Goal: Information Seeking & Learning: Understand process/instructions

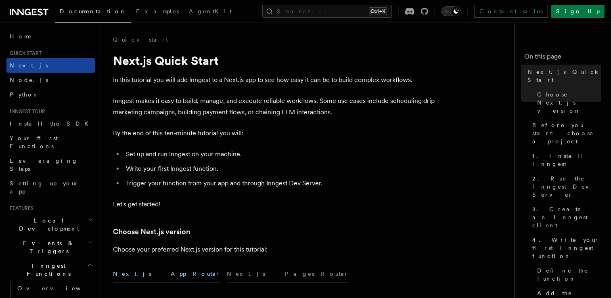
click at [25, 65] on span "Next.js" at bounding box center [29, 65] width 38 height 6
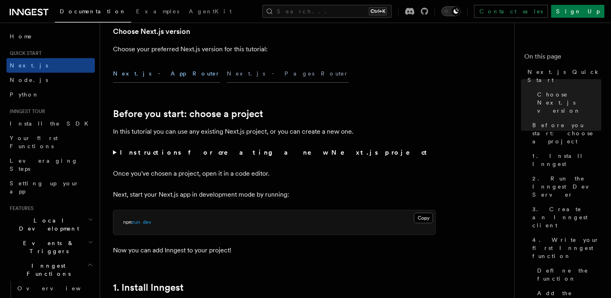
scroll to position [201, 0]
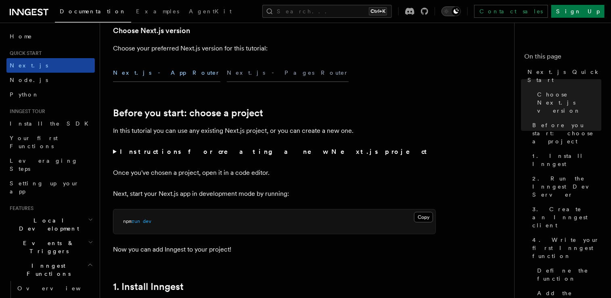
click at [16, 66] on span "Next.js" at bounding box center [29, 65] width 38 height 6
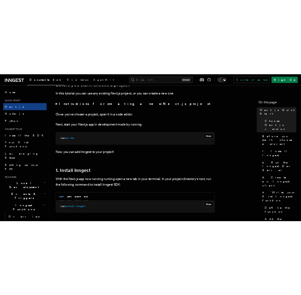
scroll to position [318, 0]
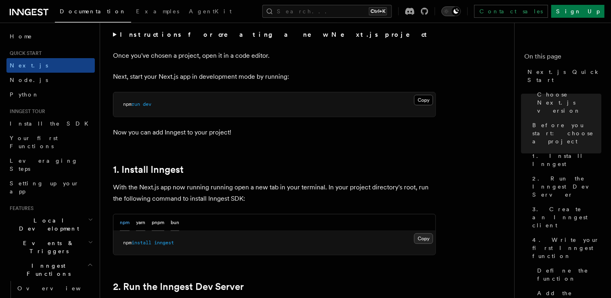
click at [420, 237] on button "Copy Copied" at bounding box center [423, 238] width 19 height 11
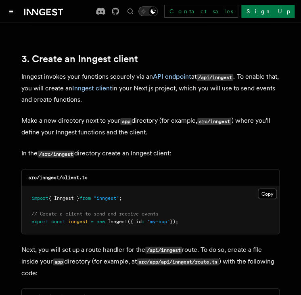
scroll to position [935, 0]
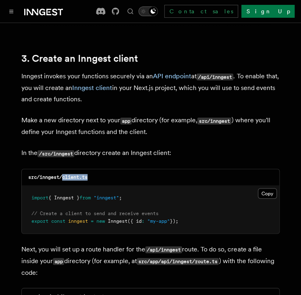
drag, startPoint x: 90, startPoint y: 153, endPoint x: 63, endPoint y: 156, distance: 27.6
click at [63, 169] on div "src/inngest/client.ts" at bounding box center [151, 177] width 258 height 17
copy code "client.ts"
click at [267, 188] on button "Copy Copied" at bounding box center [267, 193] width 19 height 11
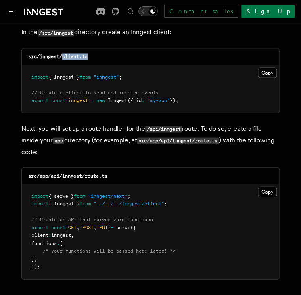
scroll to position [1056, 0]
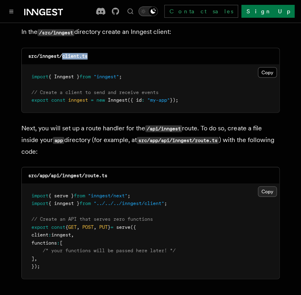
click at [268, 186] on button "Copy Copied" at bounding box center [267, 191] width 19 height 11
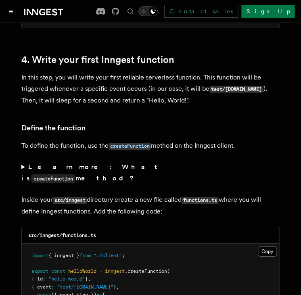
scroll to position [1313, 0]
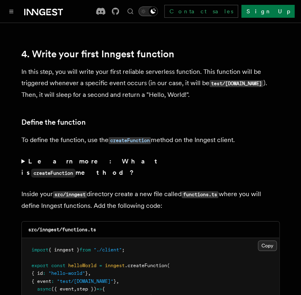
click at [263, 241] on button "Copy Copied" at bounding box center [267, 246] width 19 height 11
